Goal: Task Accomplishment & Management: Manage account settings

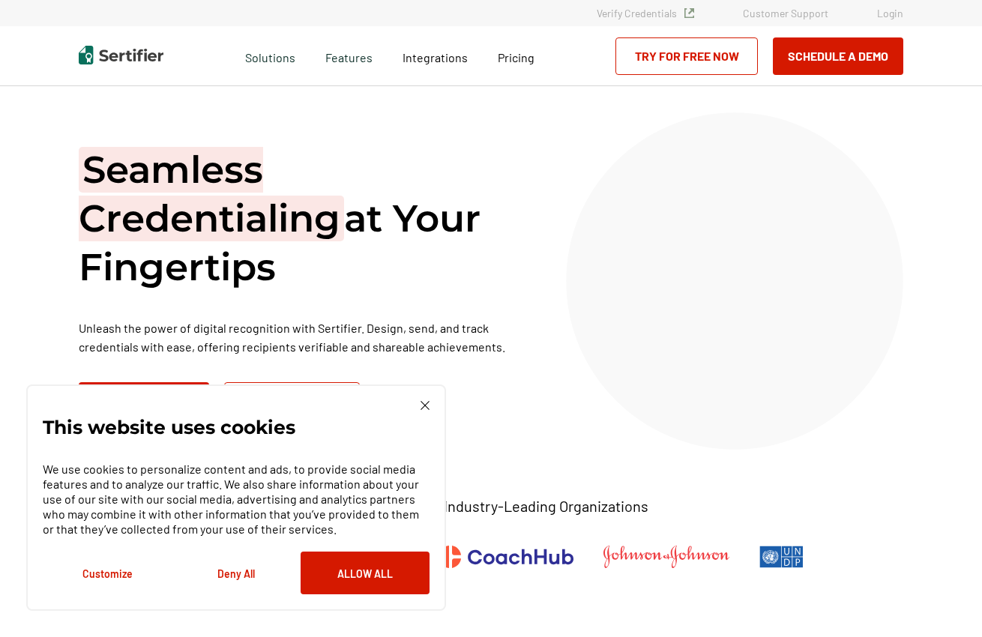
click at [896, 16] on link "Login" at bounding box center [890, 13] width 26 height 13
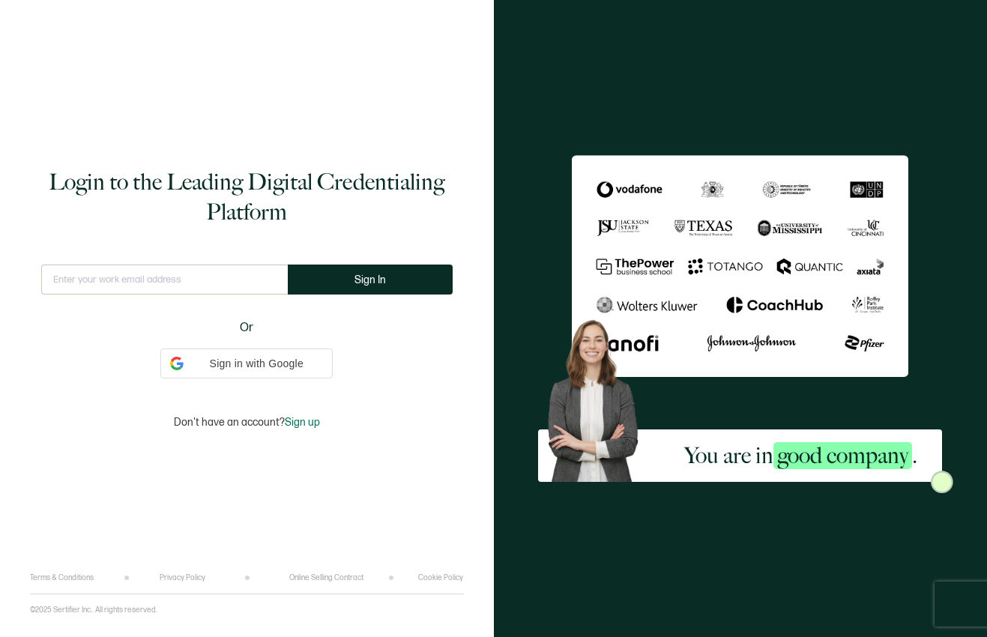
click at [255, 277] on input "text" at bounding box center [164, 280] width 247 height 30
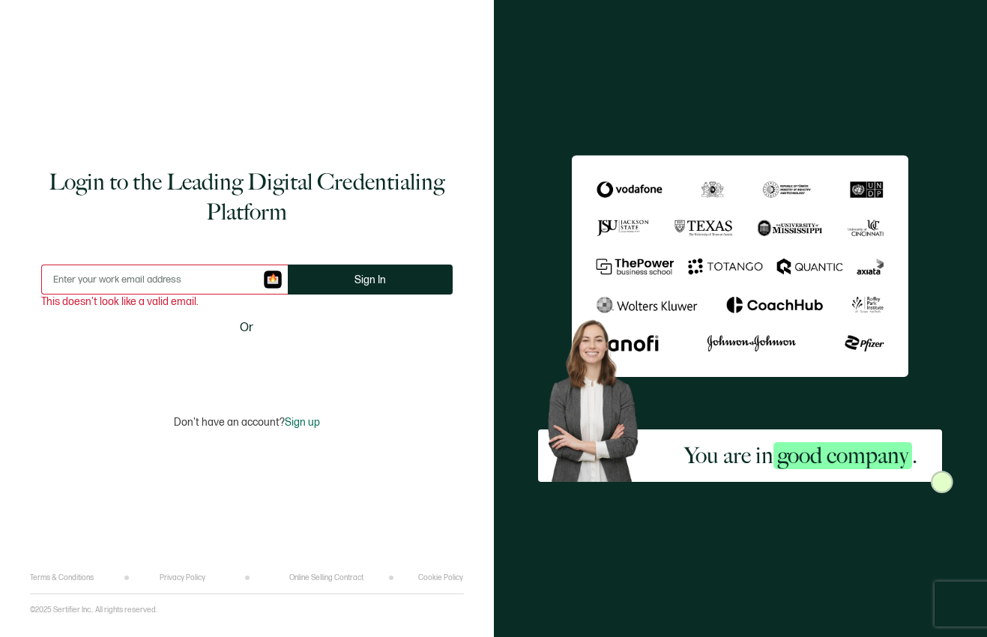
click at [217, 278] on input "text" at bounding box center [164, 280] width 247 height 30
click at [127, 275] on input "a" at bounding box center [164, 280] width 247 height 30
click at [71, 281] on input "as" at bounding box center [164, 280] width 247 height 30
click at [93, 283] on input "as" at bounding box center [164, 280] width 247 height 30
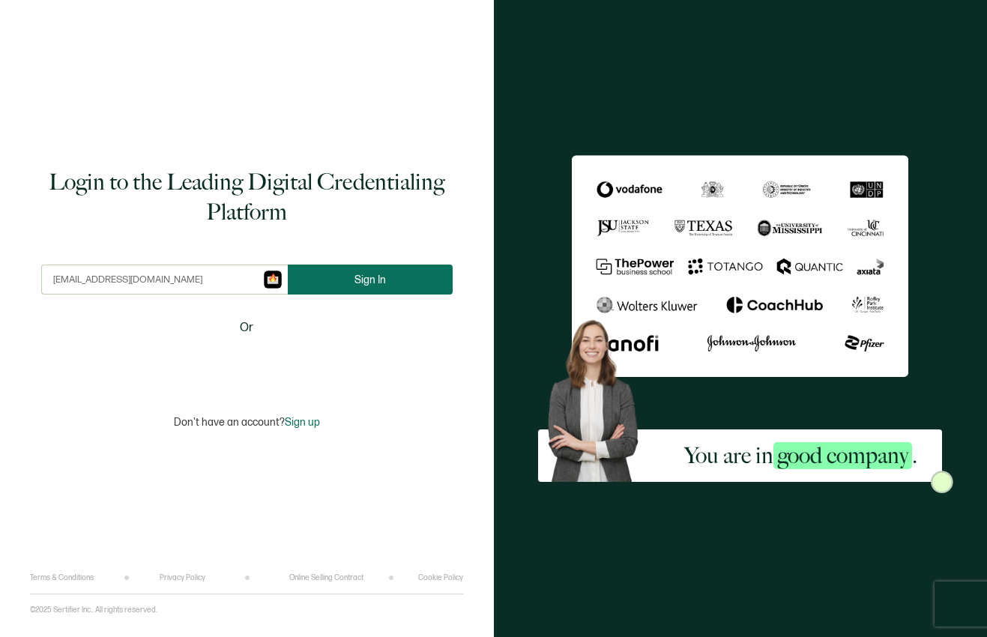
click at [394, 292] on button "Sign In" at bounding box center [370, 280] width 165 height 30
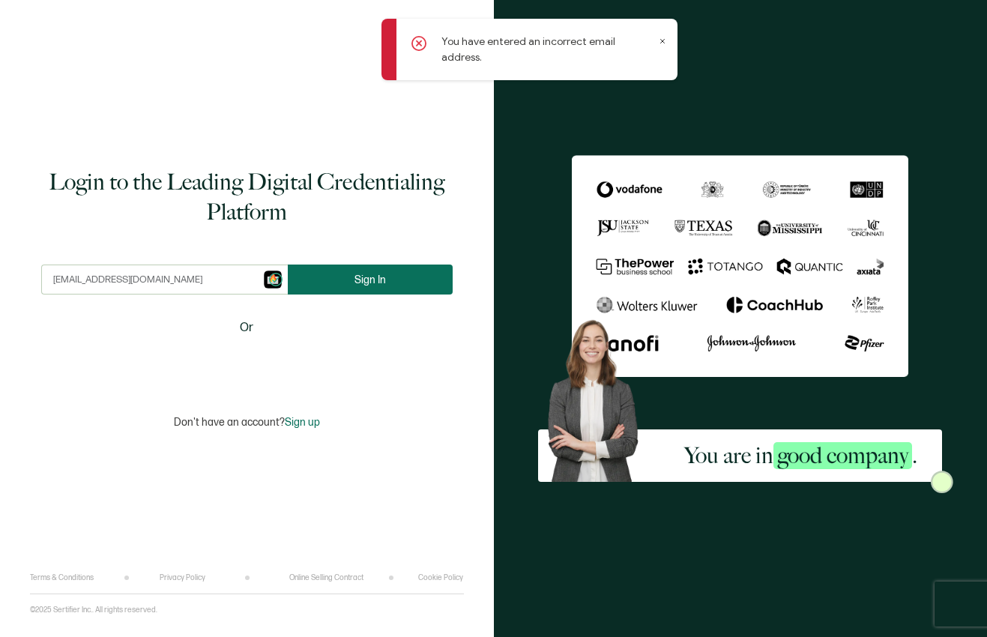
click at [374, 286] on button "Sign In" at bounding box center [370, 280] width 165 height 30
click at [422, 44] on icon at bounding box center [419, 43] width 15 height 15
click at [418, 40] on icon at bounding box center [419, 43] width 15 height 15
click at [418, 41] on icon at bounding box center [418, 43] width 4 height 4
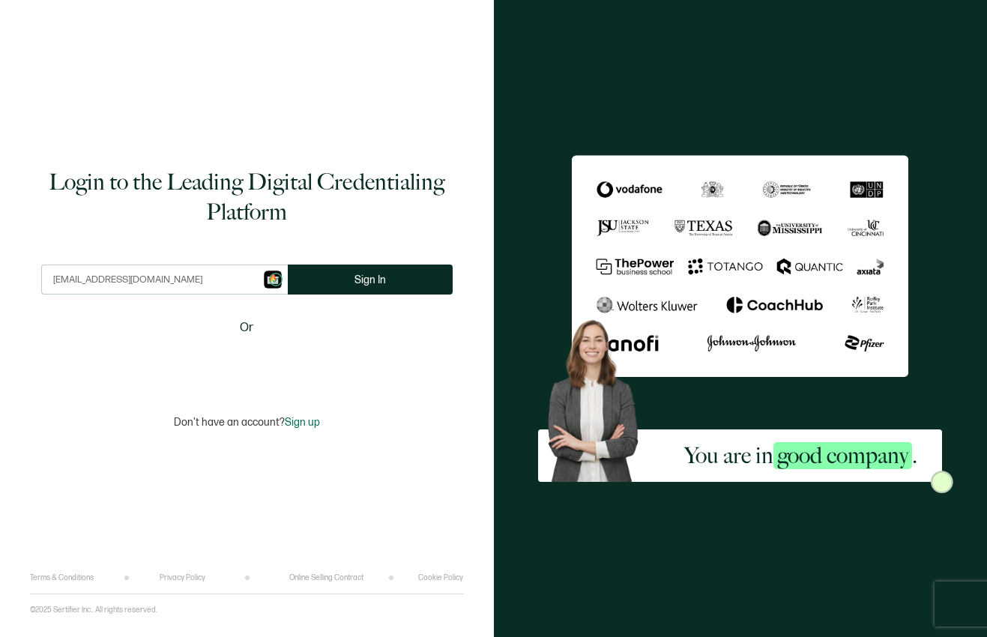
click at [188, 280] on input "ashmed50@gmail.com" at bounding box center [164, 280] width 247 height 30
type input "ilmglobal100@gmail.com"
click at [388, 277] on button "Sign In" at bounding box center [370, 280] width 165 height 30
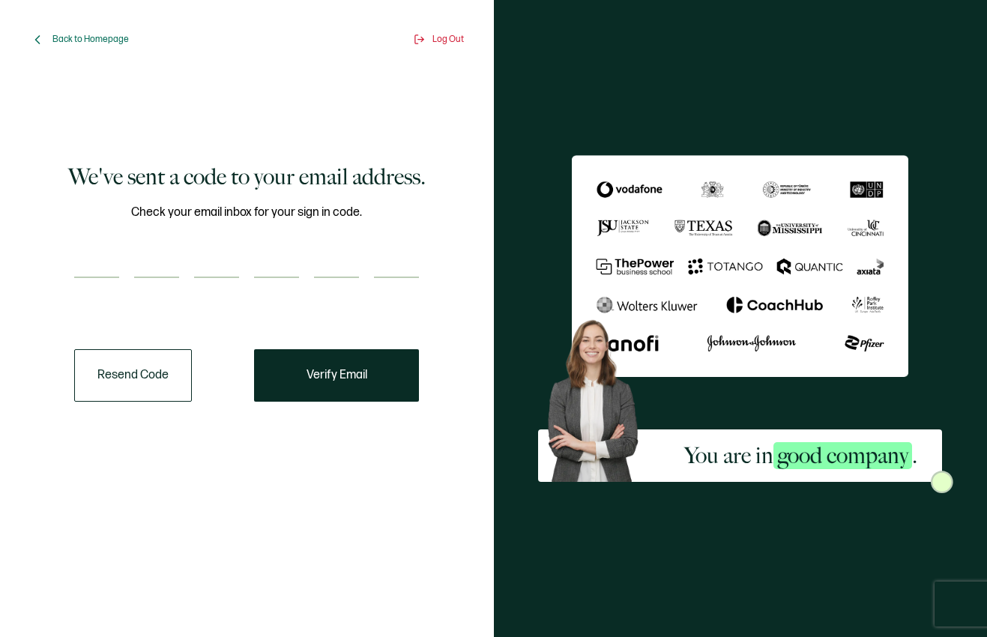
click at [92, 283] on div "Check your email inbox for your sign in code." at bounding box center [246, 250] width 345 height 94
click at [91, 268] on input "number" at bounding box center [96, 263] width 45 height 30
type input "1"
type input "3"
type input "5"
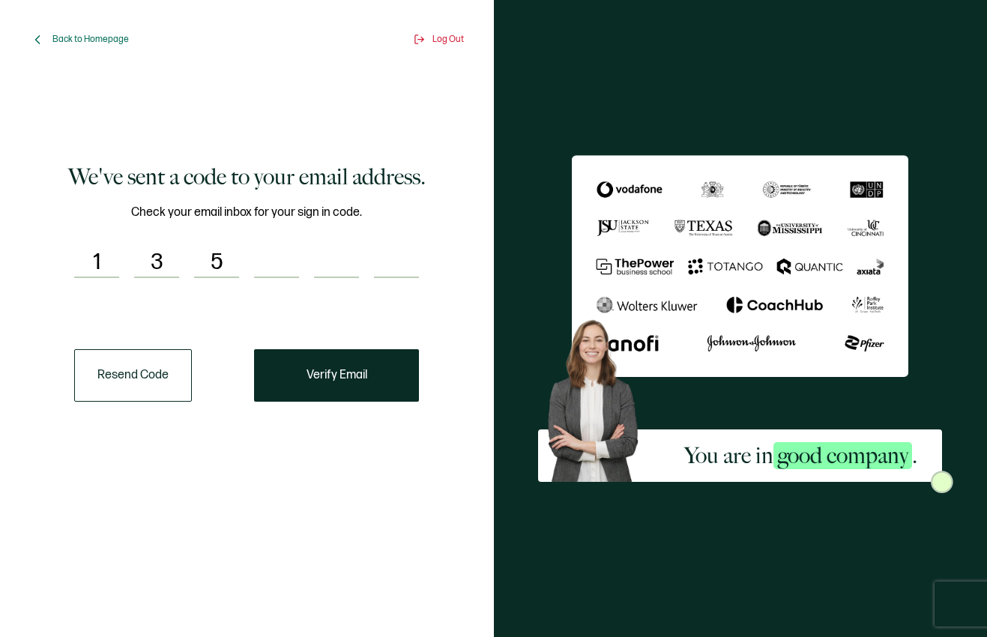
type input "3"
type input "5"
type input "4"
